Goal: Task Accomplishment & Management: Use online tool/utility

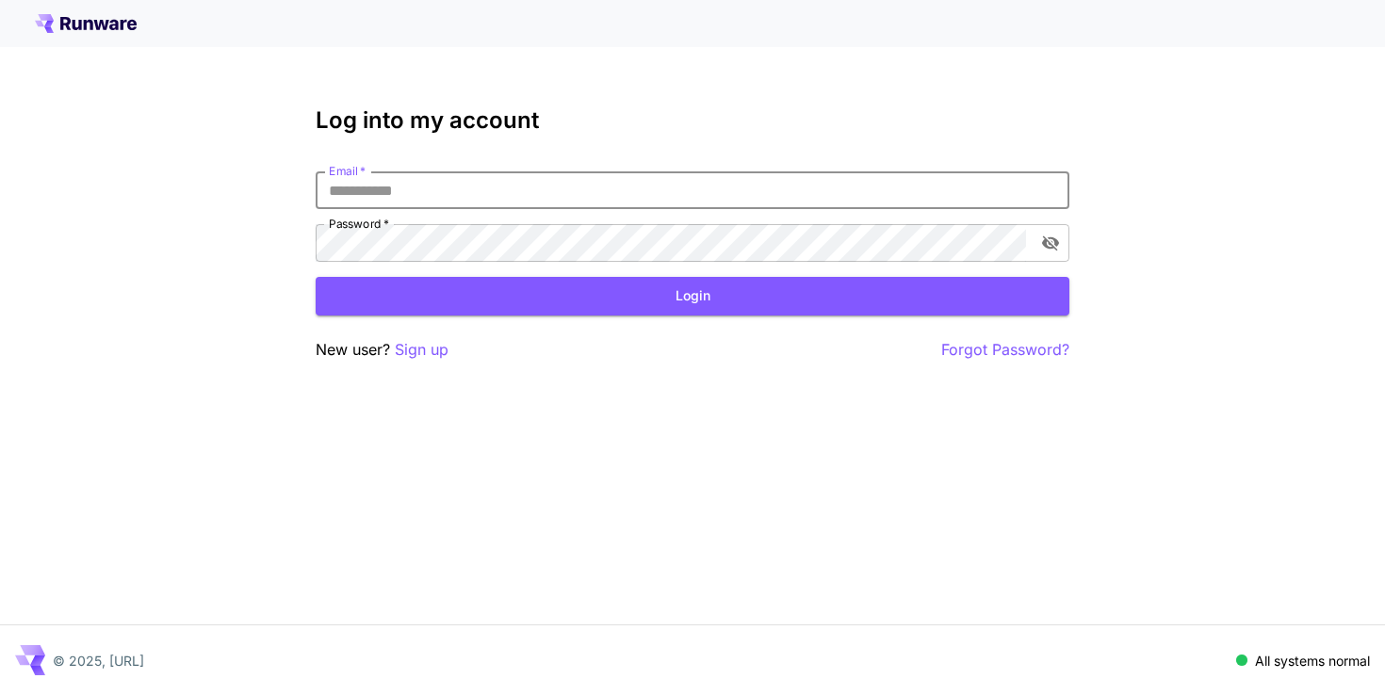
click at [436, 188] on input "Email   *" at bounding box center [693, 190] width 754 height 38
type input "**********"
click at [539, 295] on button "Login" at bounding box center [693, 296] width 754 height 39
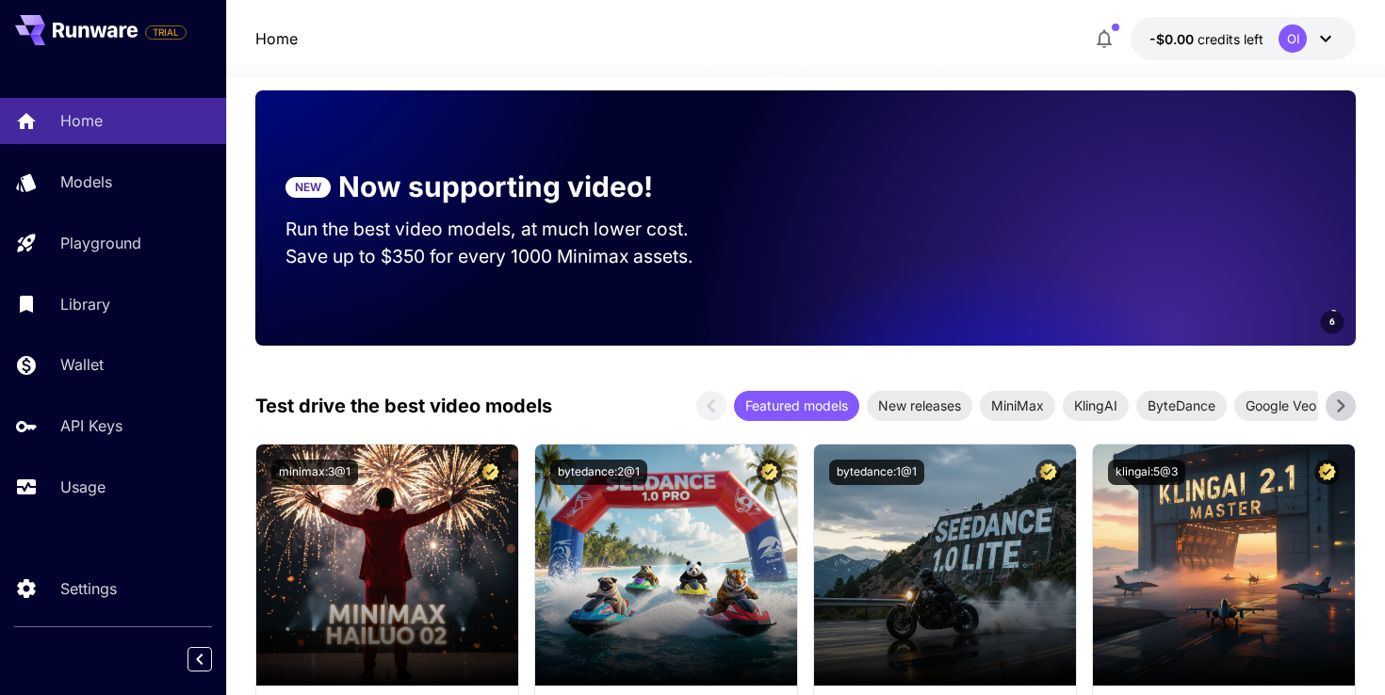
scroll to position [155, 0]
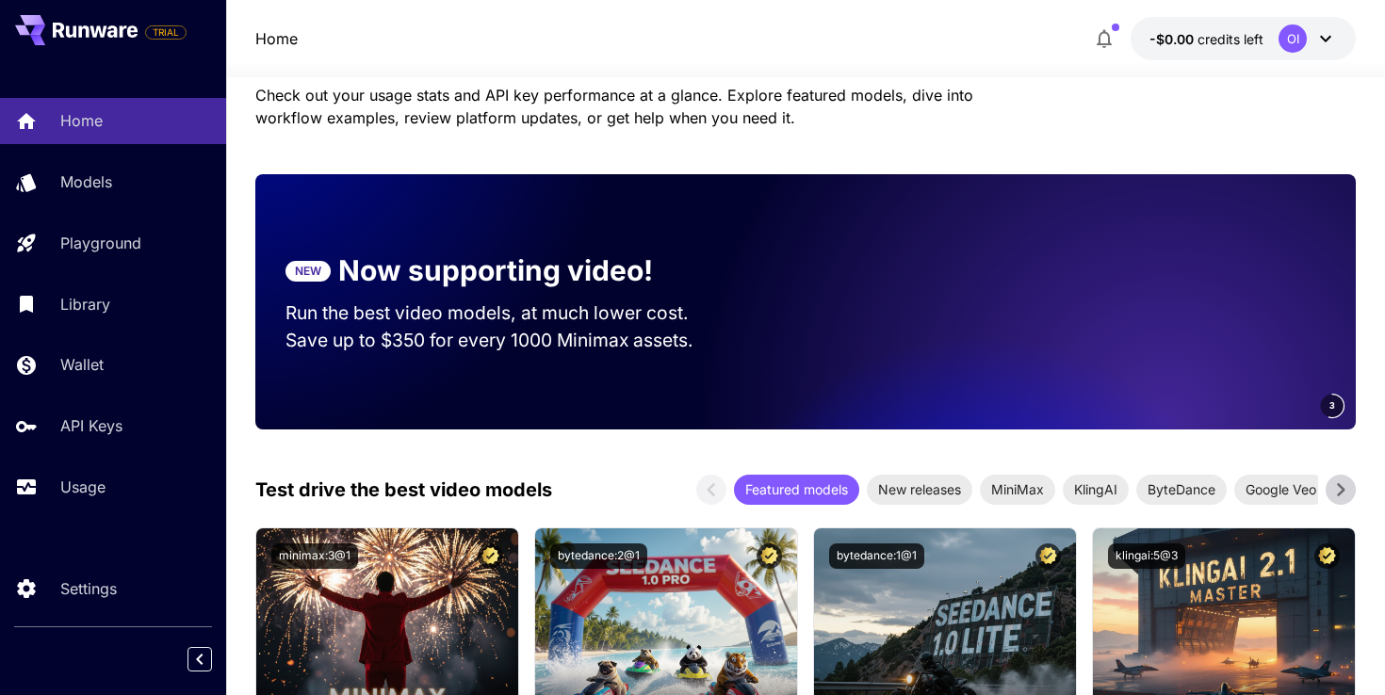
click at [1329, 28] on icon at bounding box center [1325, 38] width 23 height 23
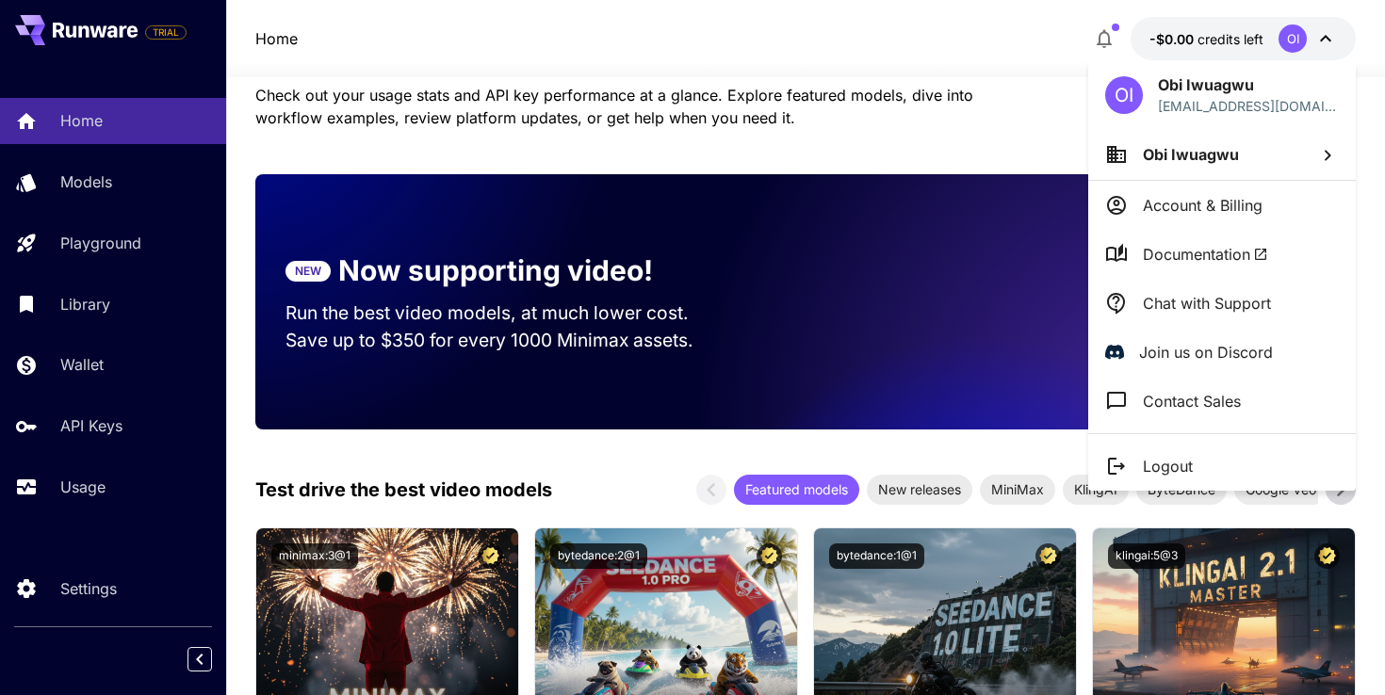
click at [967, 38] on div at bounding box center [692, 347] width 1385 height 695
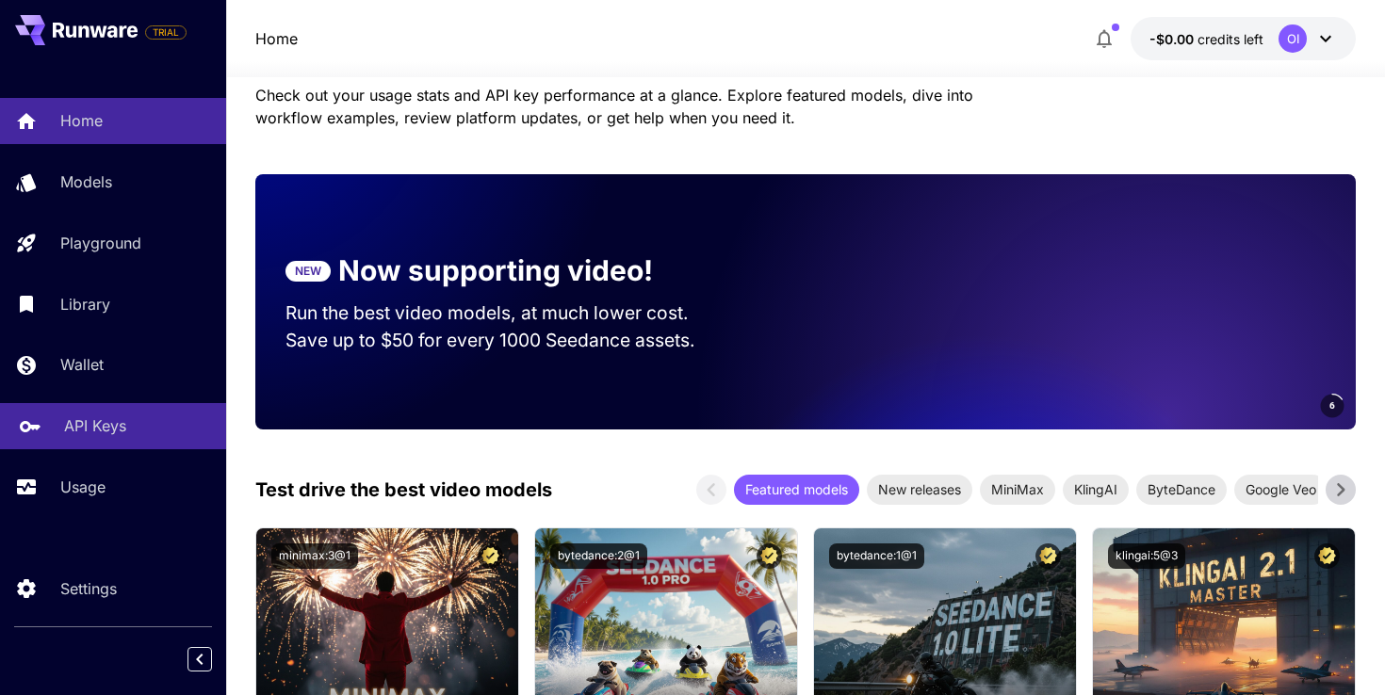
click at [125, 419] on div "API Keys" at bounding box center [137, 425] width 147 height 23
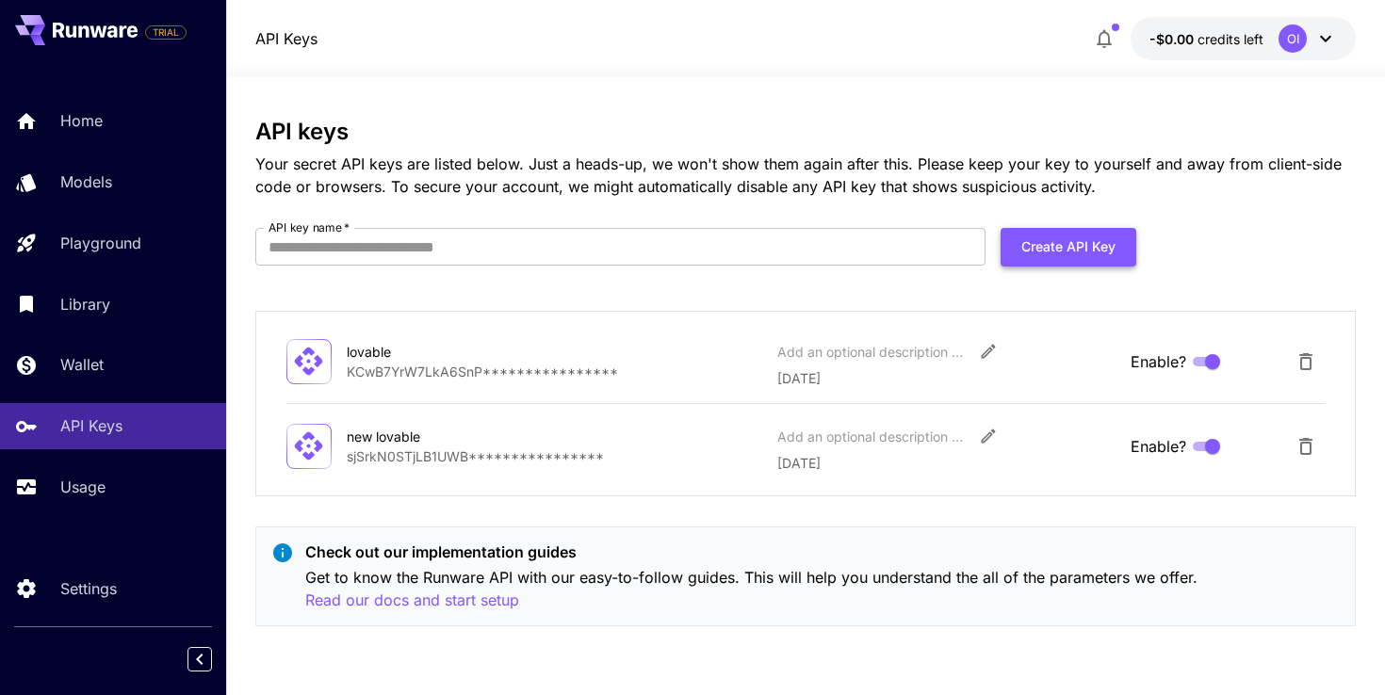
click at [1026, 243] on button "Create API Key" at bounding box center [1068, 247] width 136 height 39
click at [576, 249] on input "API key name   *" at bounding box center [620, 247] width 730 height 38
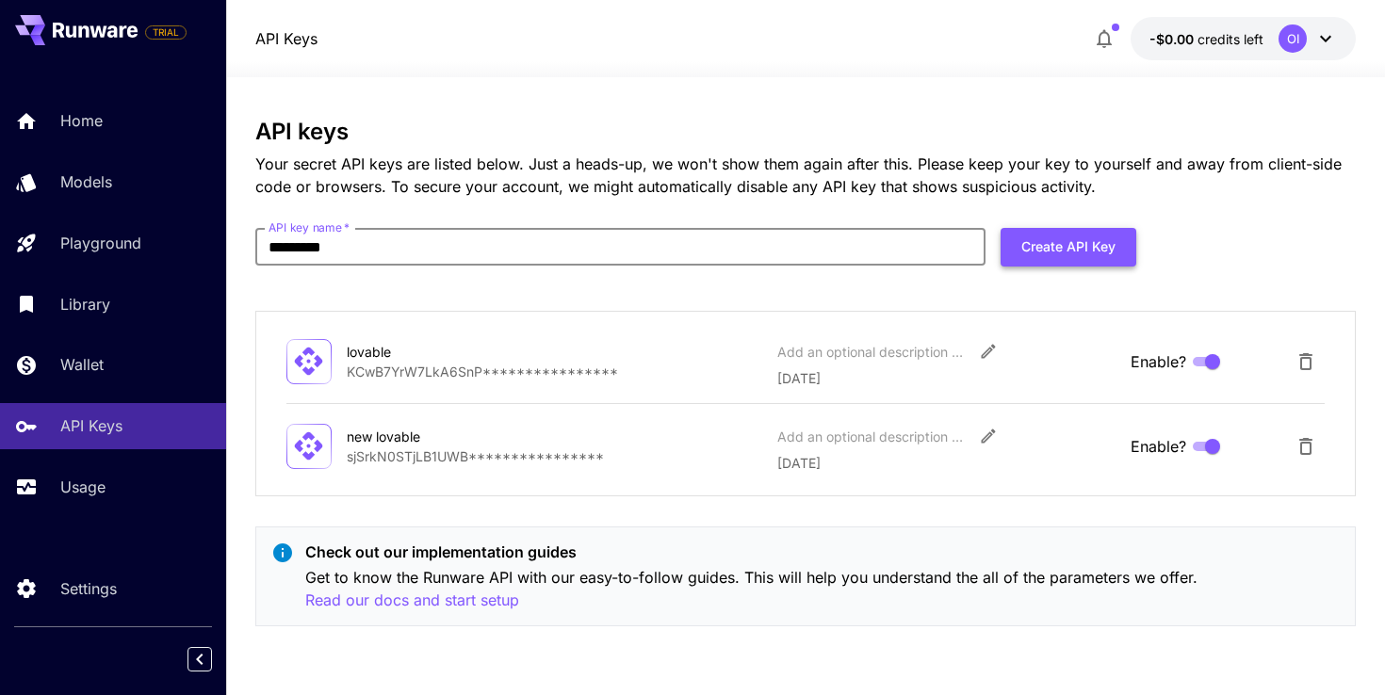
type input "*********"
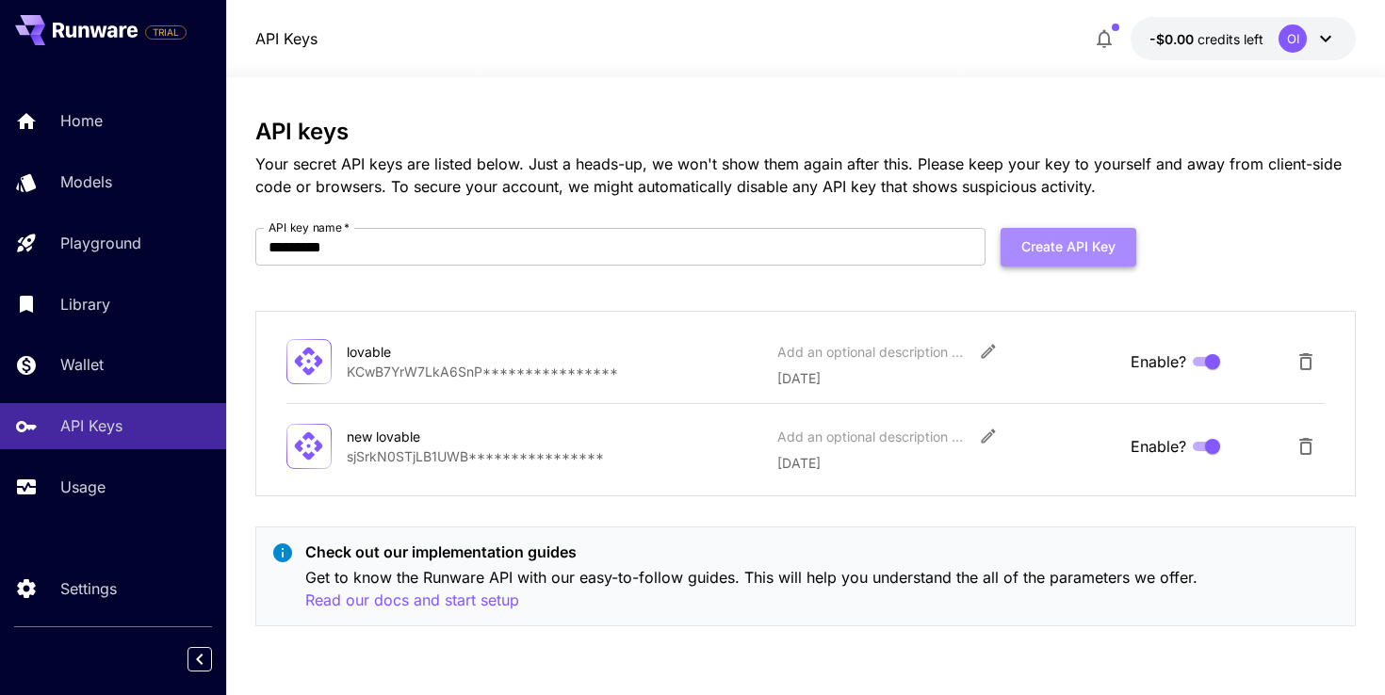
click at [1069, 241] on button "Create API Key" at bounding box center [1068, 247] width 136 height 39
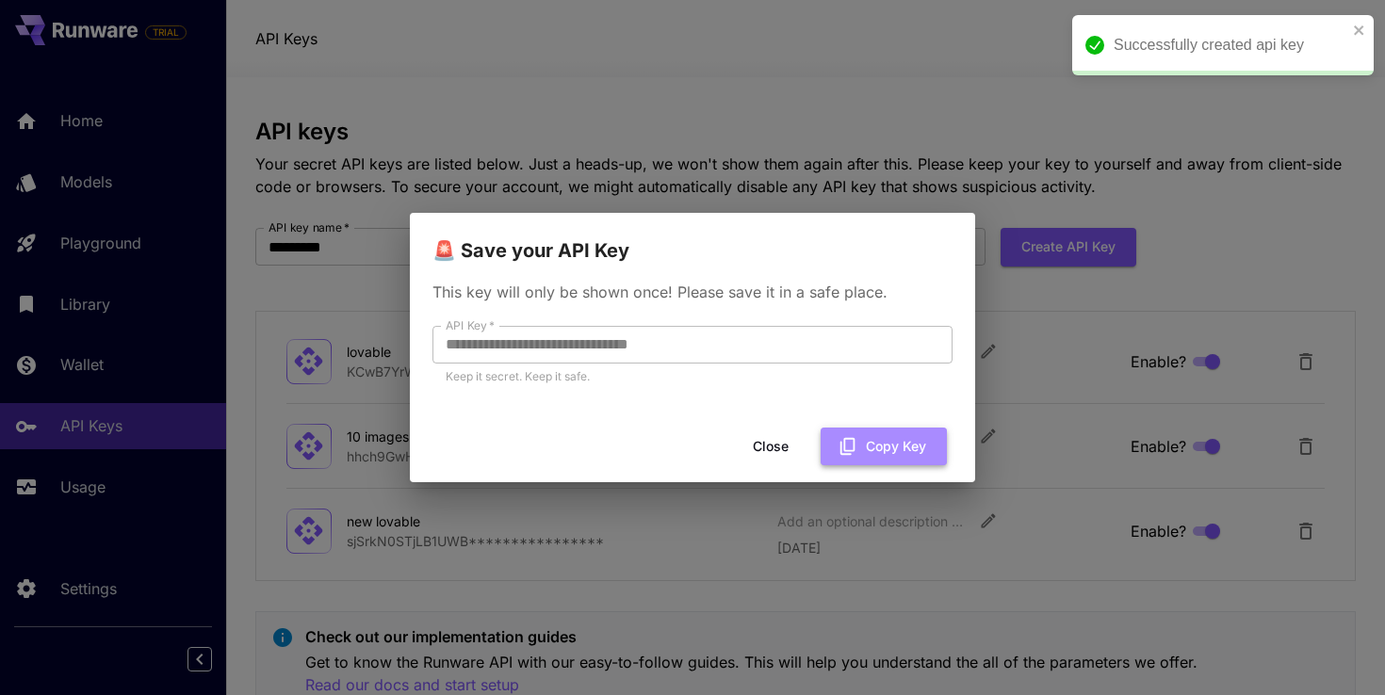
click at [878, 446] on button "Copy Key" at bounding box center [883, 447] width 126 height 39
click at [787, 438] on button "Close" at bounding box center [785, 447] width 85 height 39
